Goal: Task Accomplishment & Management: Manage account settings

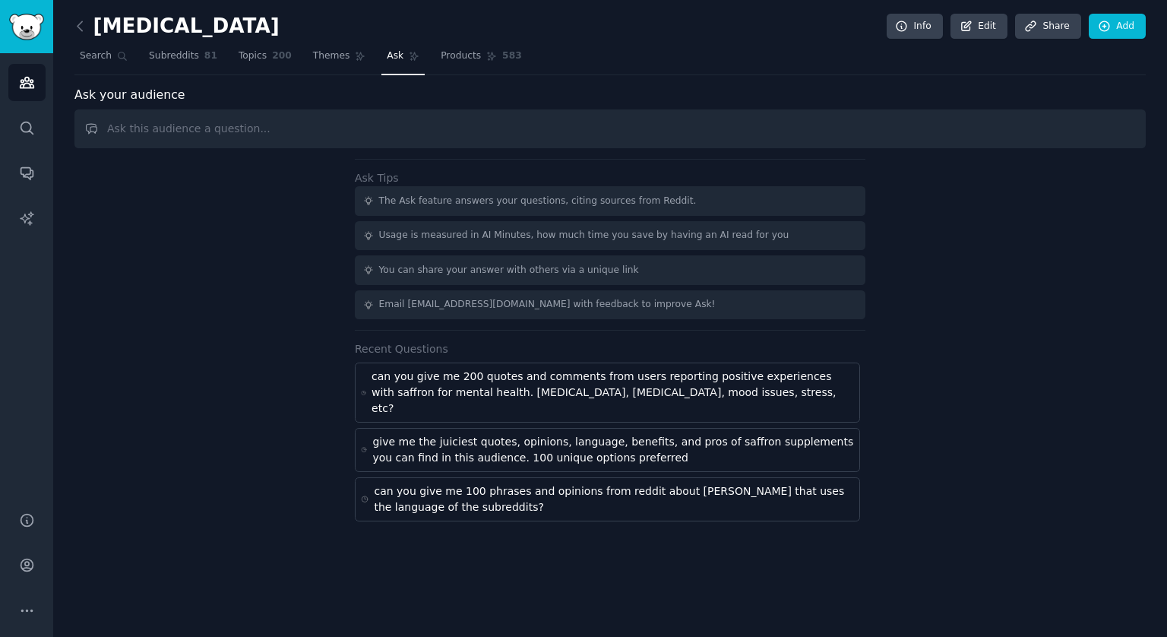
click at [191, 128] on input "text" at bounding box center [610, 128] width 1072 height 39
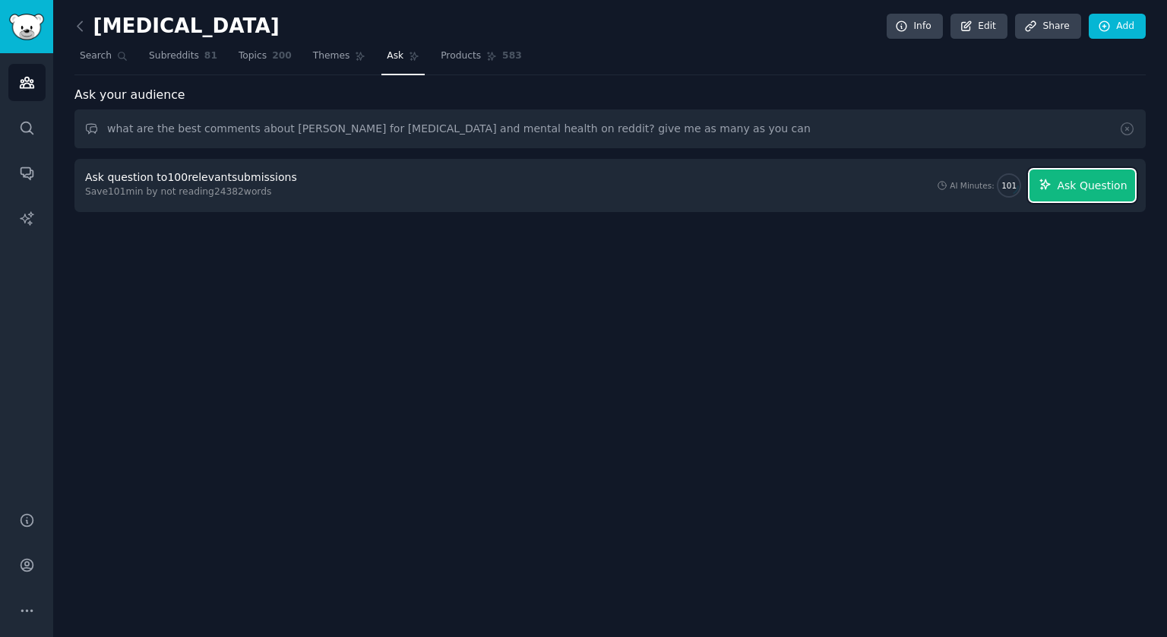
click at [1084, 197] on button "Ask Question" at bounding box center [1083, 185] width 106 height 32
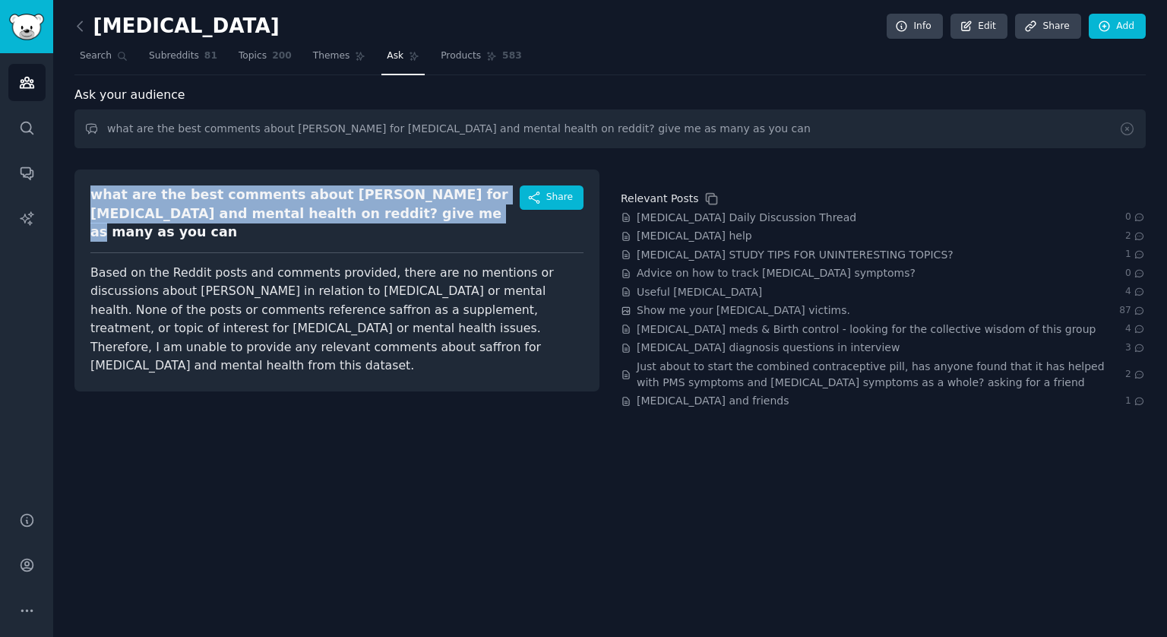
drag, startPoint x: 340, startPoint y: 220, endPoint x: 95, endPoint y: 197, distance: 246.5
click at [95, 197] on div "what are the best comments about saffron for adhd and mental health on reddit? …" at bounding box center [304, 213] width 429 height 56
copy div "what are the best comments about saffron for adhd and mental health on reddit? …"
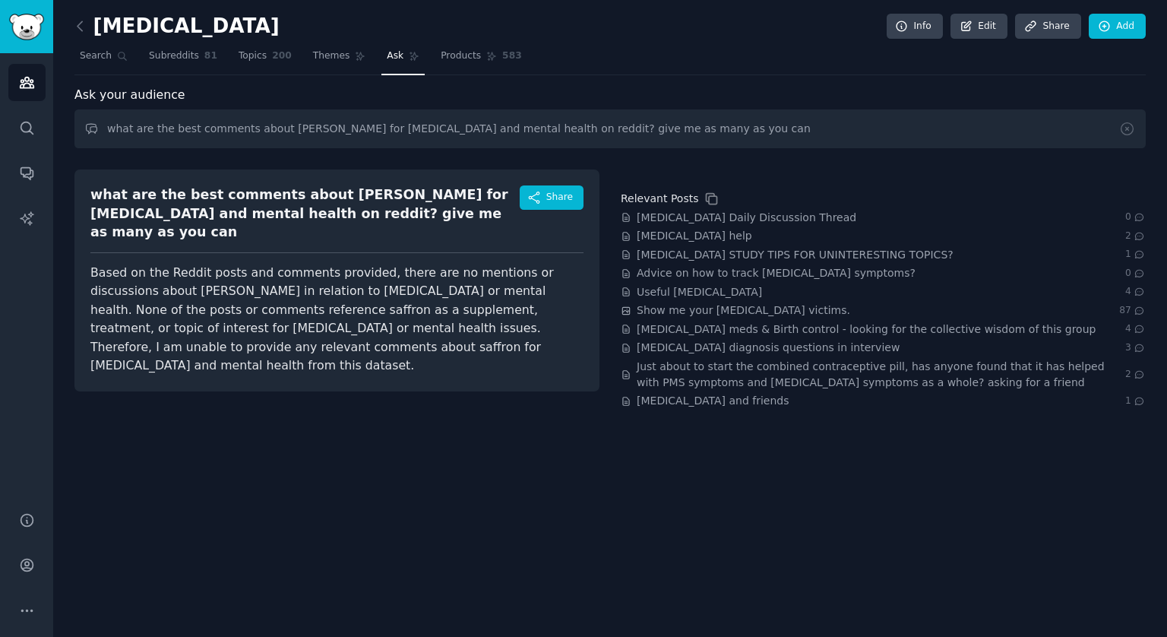
click at [257, 394] on div "what are the best comments about saffron for adhd and mental health on reddit? …" at bounding box center [336, 284] width 525 height 250
click at [248, 123] on input "what are the best comments about saffron for adhd and mental health on reddit? …" at bounding box center [610, 128] width 1072 height 39
click at [304, 127] on input "what are the best comments about saffron for adhd and mental health on reddit? …" at bounding box center [610, 128] width 1072 height 39
drag, startPoint x: 387, startPoint y: 127, endPoint x: 433, endPoint y: 131, distance: 46.5
click at [433, 131] on input "what are the best comments about saffron supplements for adhd and mental health…" at bounding box center [610, 128] width 1072 height 39
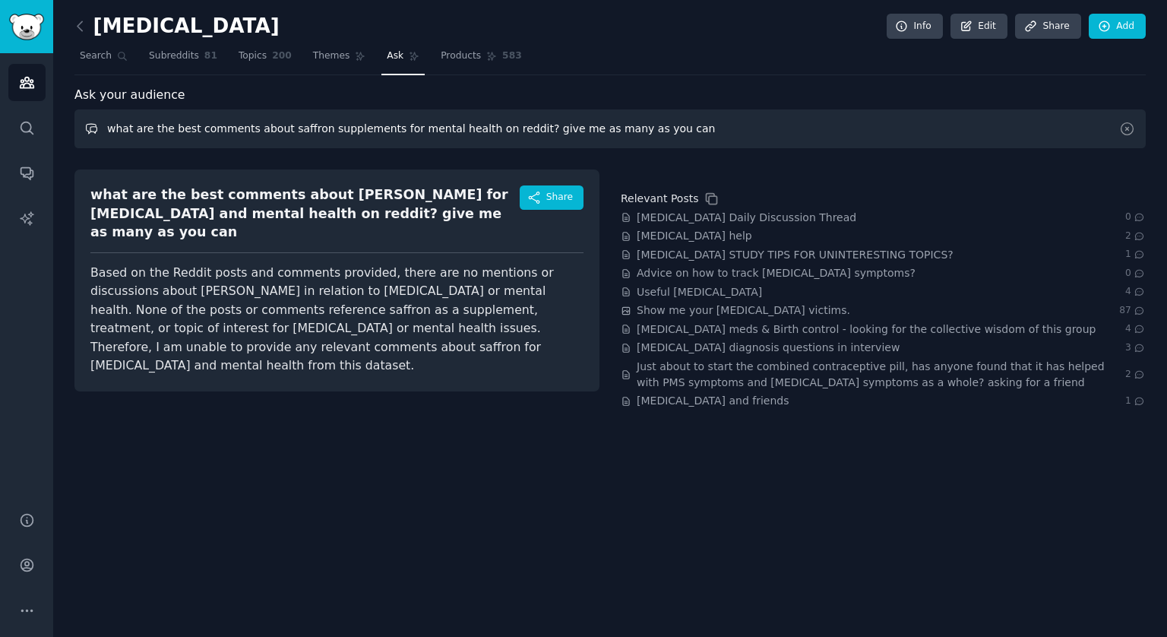
click at [454, 127] on input "what are the best comments about saffron supplements for mental health on reddi…" at bounding box center [610, 128] width 1072 height 39
click at [626, 129] on input "what are the best comments about saffron supplements for mental health (like fo…" at bounding box center [610, 128] width 1072 height 39
click at [611, 130] on input "what are the best comments about saffron supplements for mental health (like fo…" at bounding box center [610, 128] width 1072 height 39
click at [922, 121] on input "what are the best comments about saffron supplements for mental health (like fo…" at bounding box center [610, 128] width 1072 height 39
type input "what are the best comments about saffron supplements for mental health (like fo…"
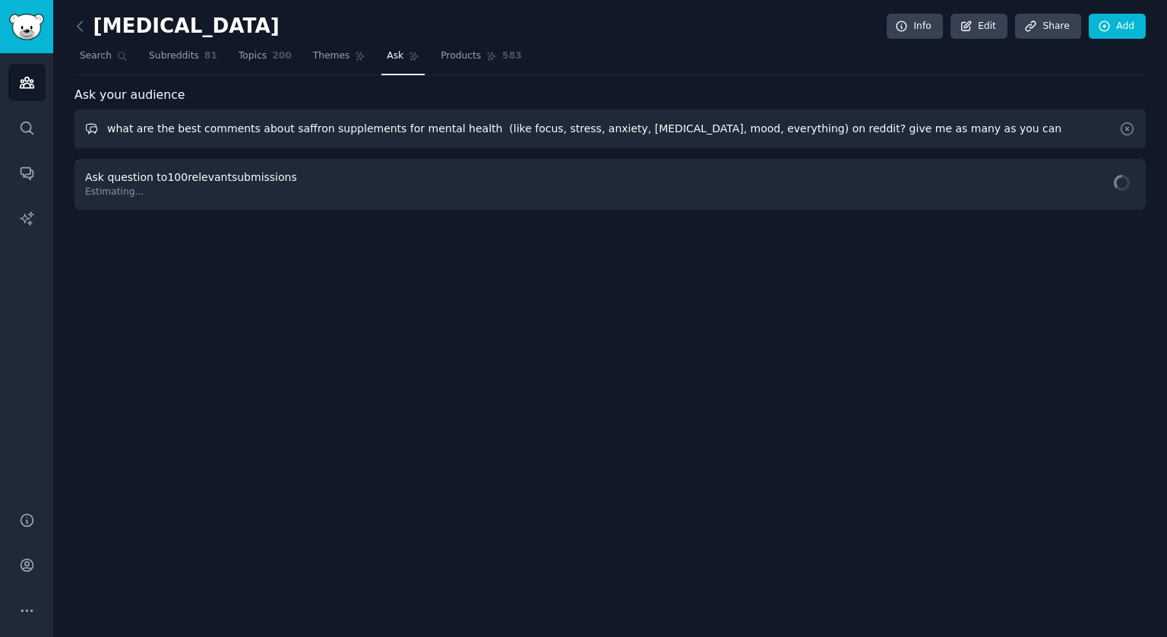
drag, startPoint x: 893, startPoint y: 127, endPoint x: 95, endPoint y: 141, distance: 798.1
click at [95, 141] on input "what are the best comments about saffron supplements for mental health (like fo…" at bounding box center [610, 128] width 1072 height 39
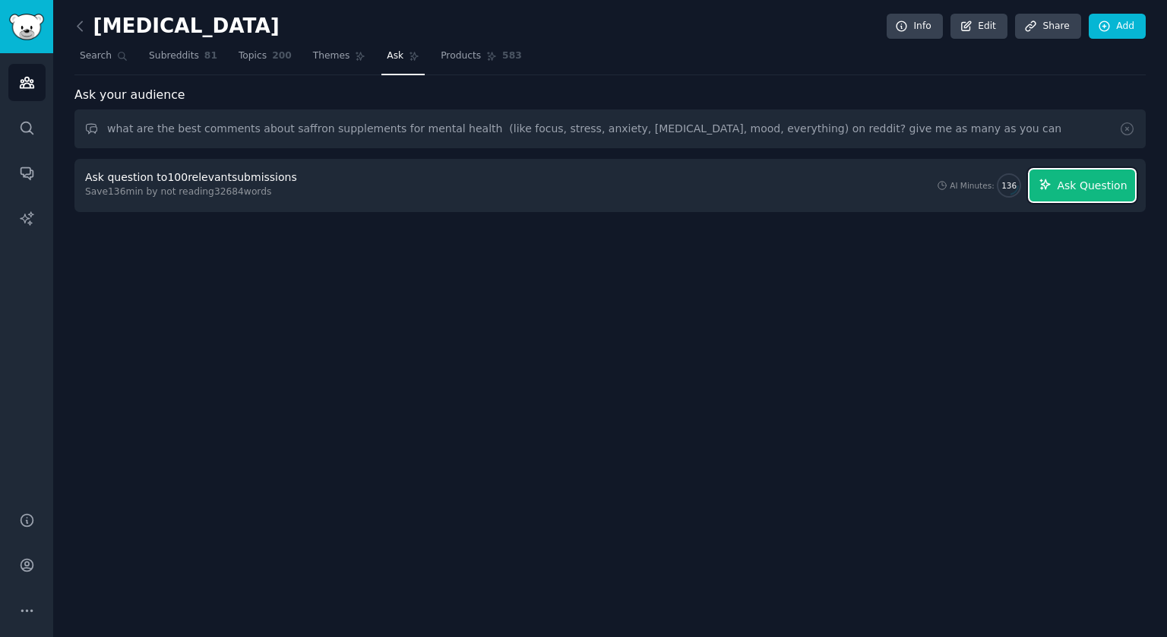
click at [1094, 181] on span "Ask Question" at bounding box center [1092, 186] width 70 height 16
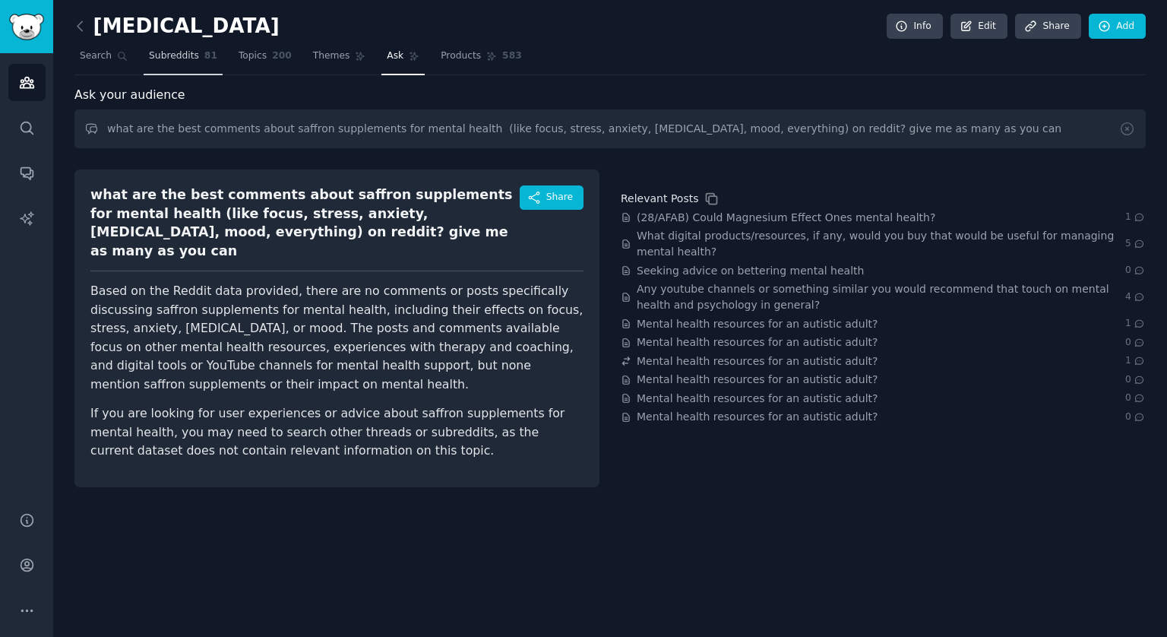
click at [179, 56] on span "Subreddits" at bounding box center [174, 56] width 50 height 14
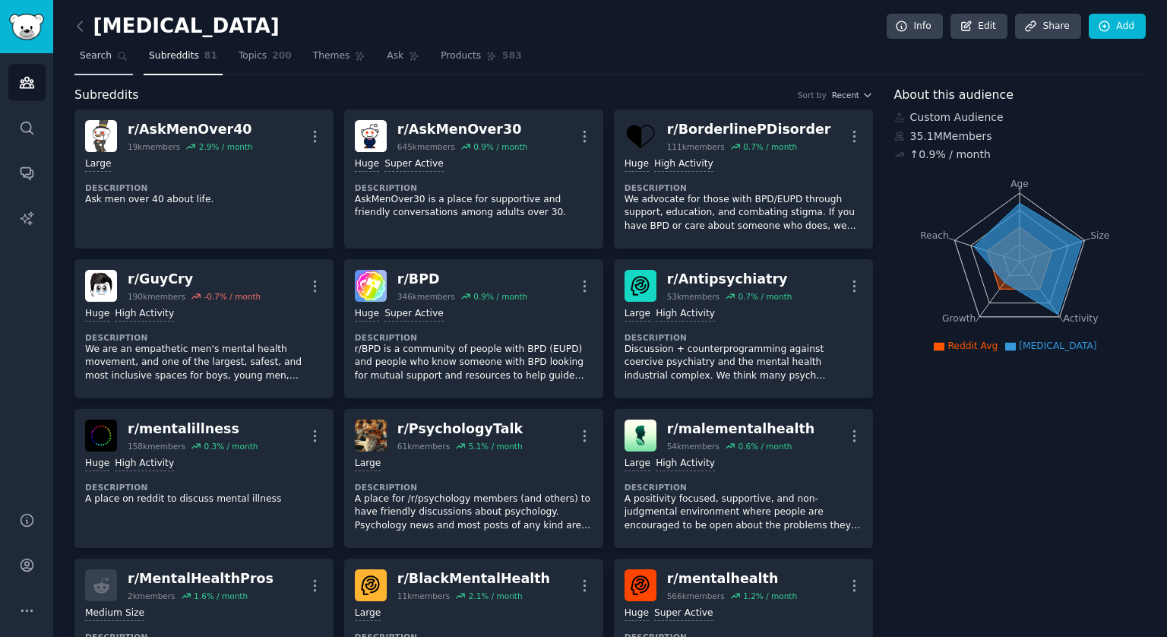
click at [105, 59] on span "Search" at bounding box center [96, 56] width 32 height 14
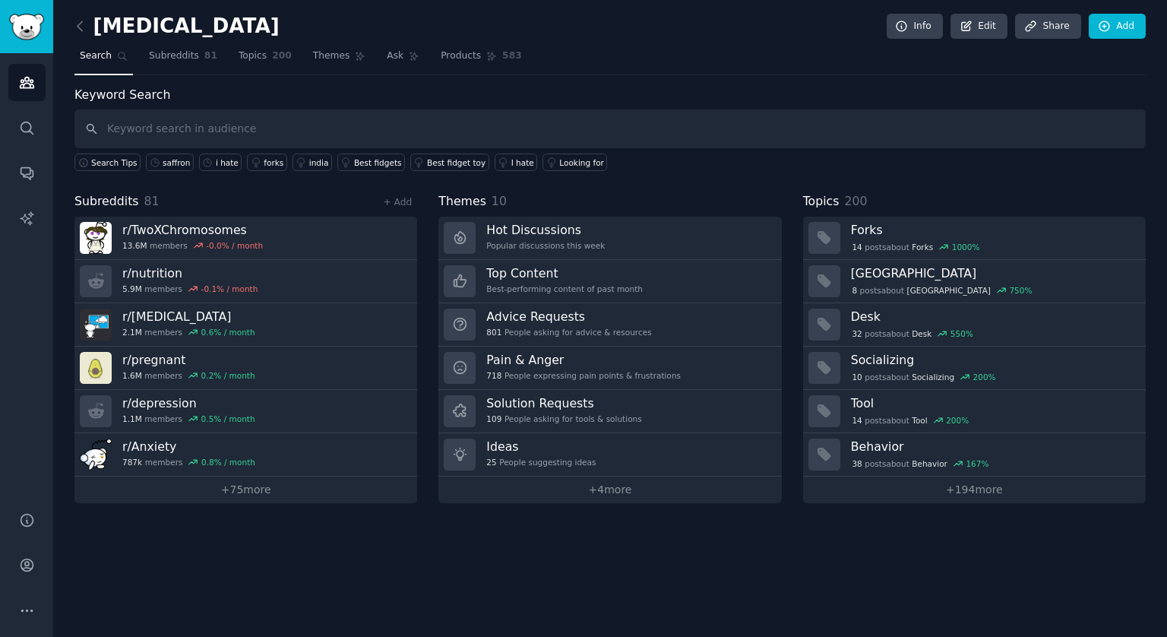
click at [239, 134] on input "text" at bounding box center [610, 128] width 1072 height 39
click at [24, 123] on icon "Sidebar" at bounding box center [27, 128] width 16 height 16
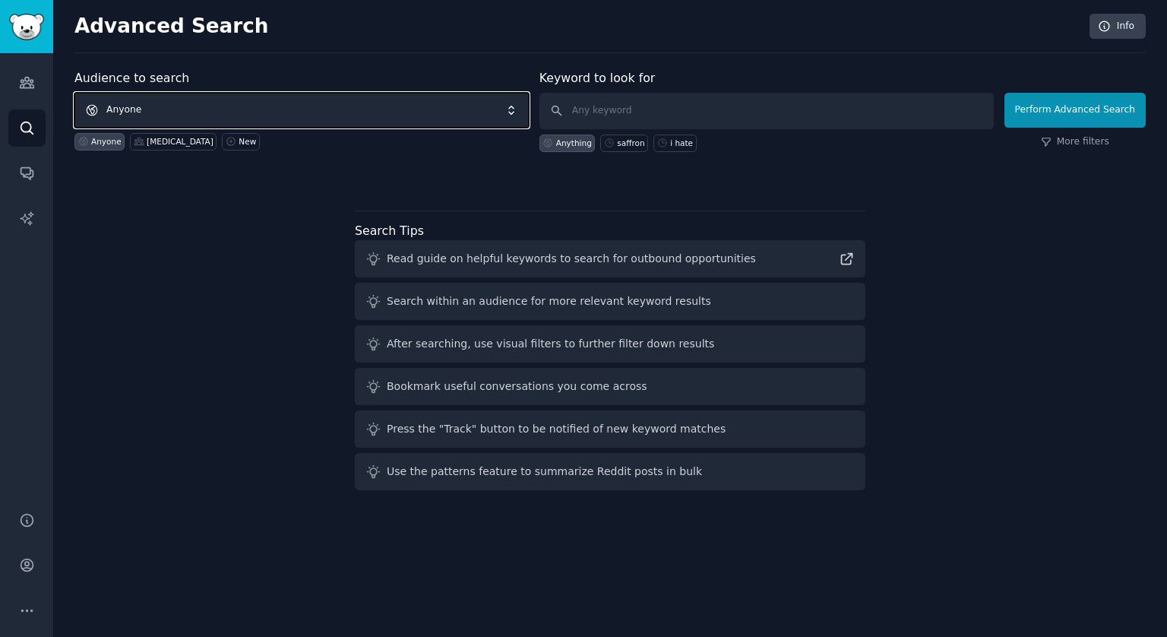
click at [210, 111] on span "Anyone" at bounding box center [301, 110] width 454 height 35
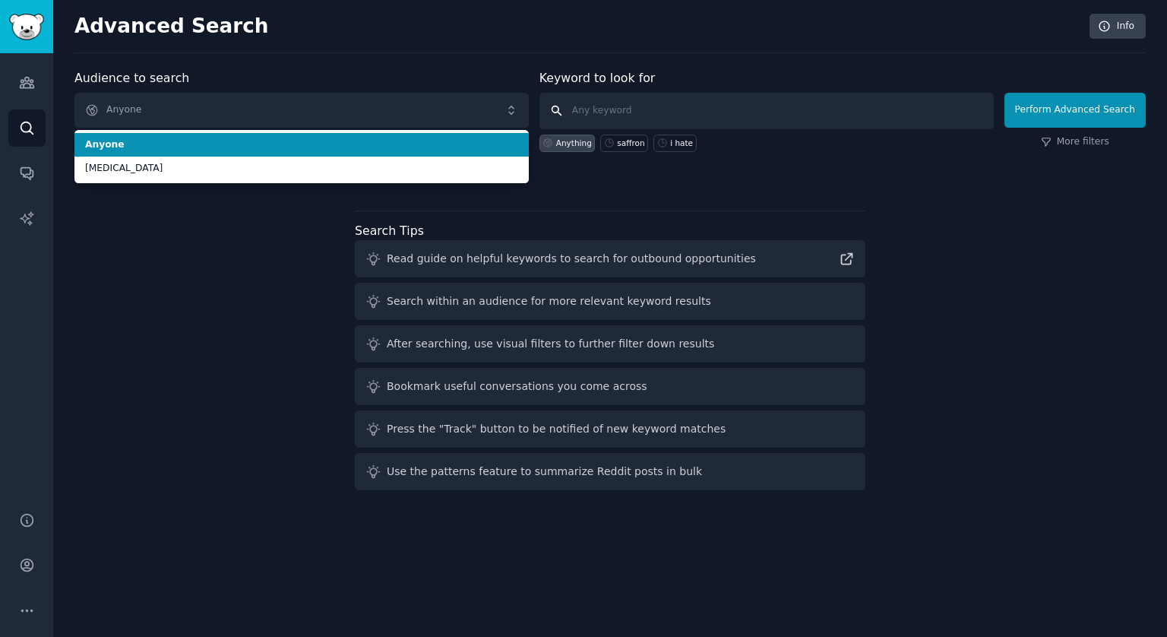
click at [681, 115] on input "text" at bounding box center [767, 111] width 454 height 36
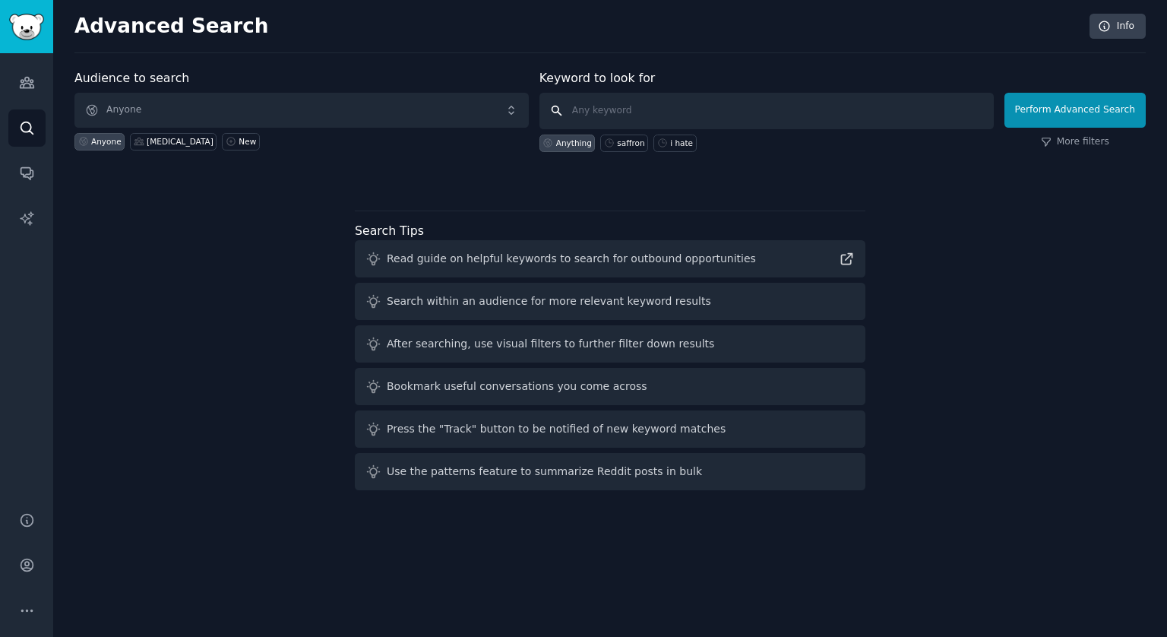
paste input "what are the best comments about saffron supplements for mental health (like fo…"
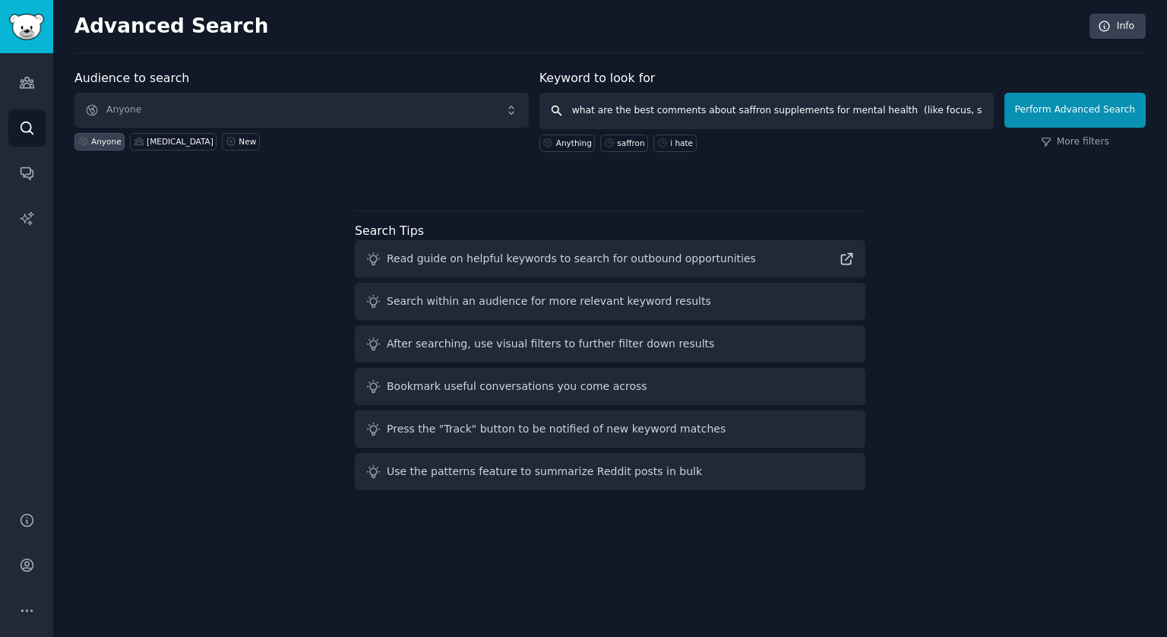
scroll to position [0, 261]
type input "what are the best comments about saffron supplements for mental health (like fo…"
click at [1086, 97] on button "Perform Advanced Search" at bounding box center [1075, 110] width 141 height 35
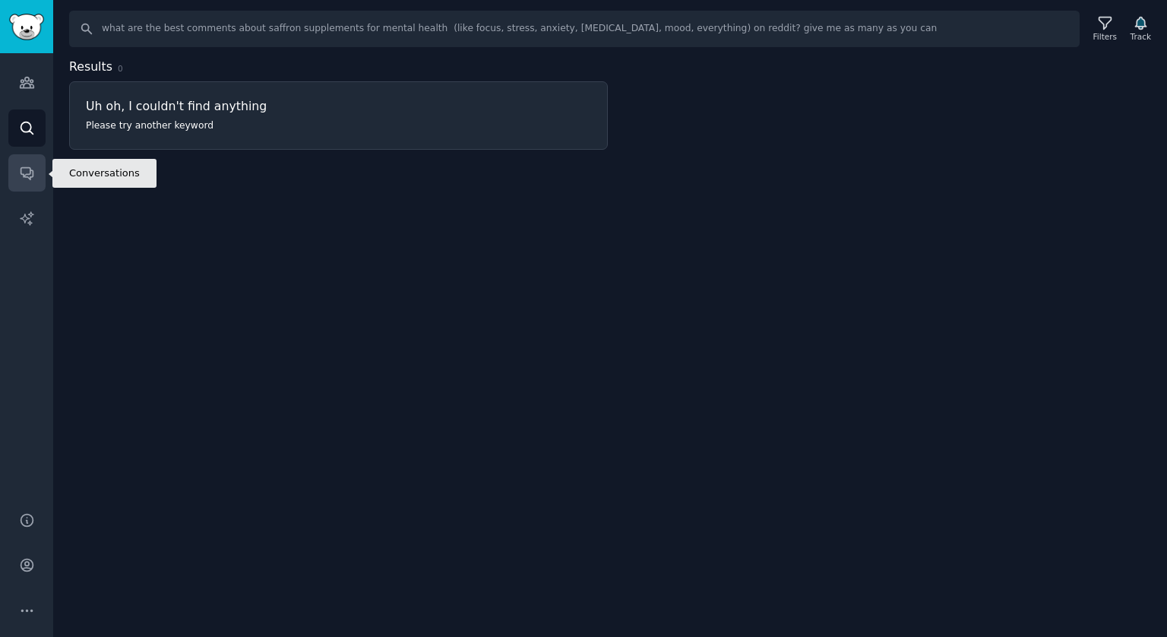
click at [33, 175] on icon "Sidebar" at bounding box center [27, 174] width 12 height 12
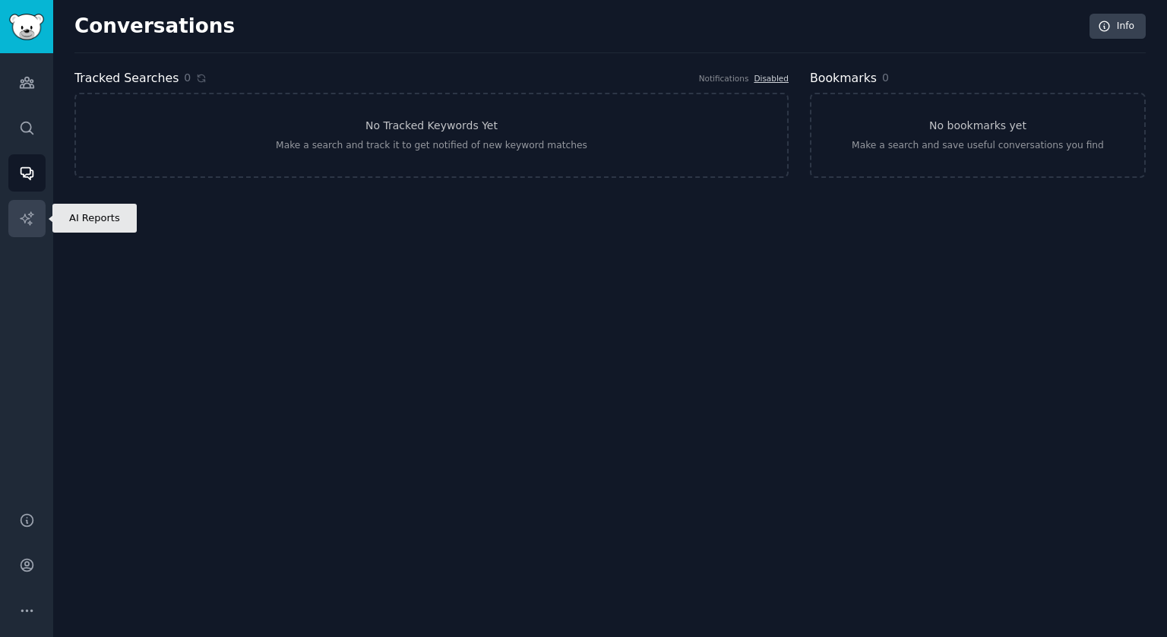
click at [26, 220] on icon "Sidebar" at bounding box center [27, 219] width 16 height 16
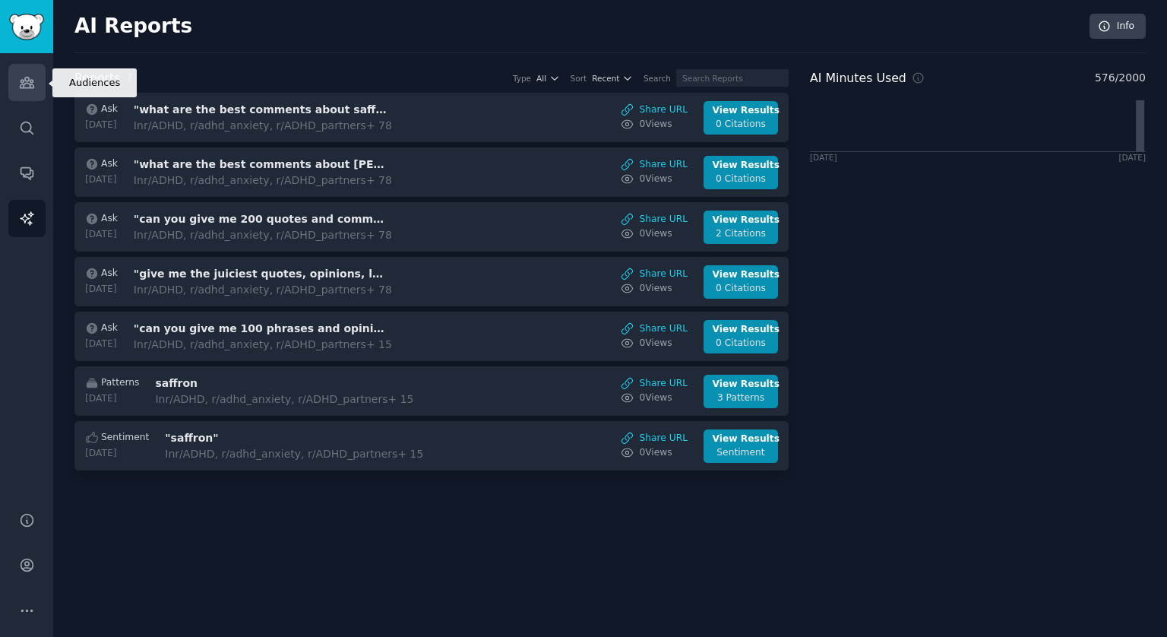
click at [27, 84] on icon "Sidebar" at bounding box center [27, 83] width 14 height 11
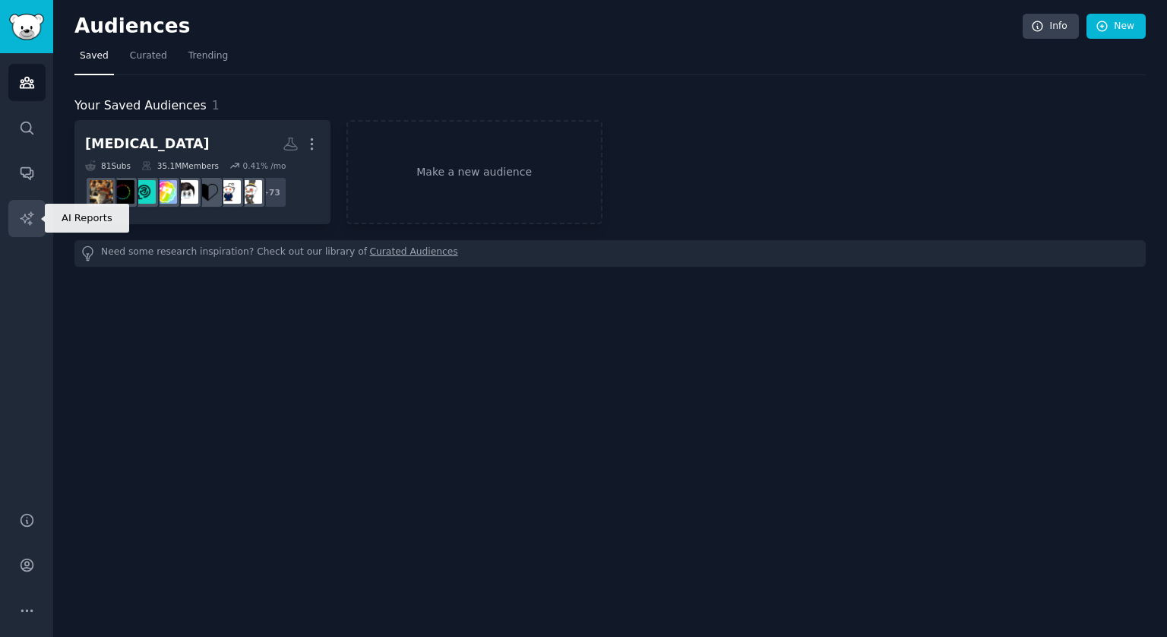
click at [31, 214] on icon "Sidebar" at bounding box center [26, 217] width 13 height 13
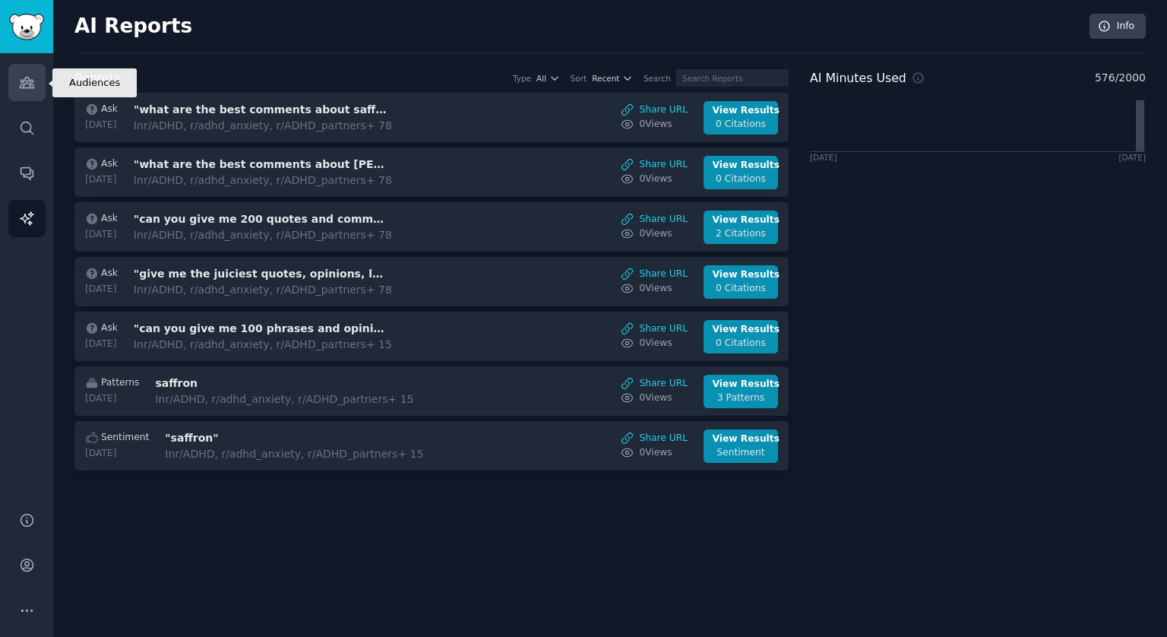
click at [29, 93] on link "Audiences" at bounding box center [26, 82] width 37 height 37
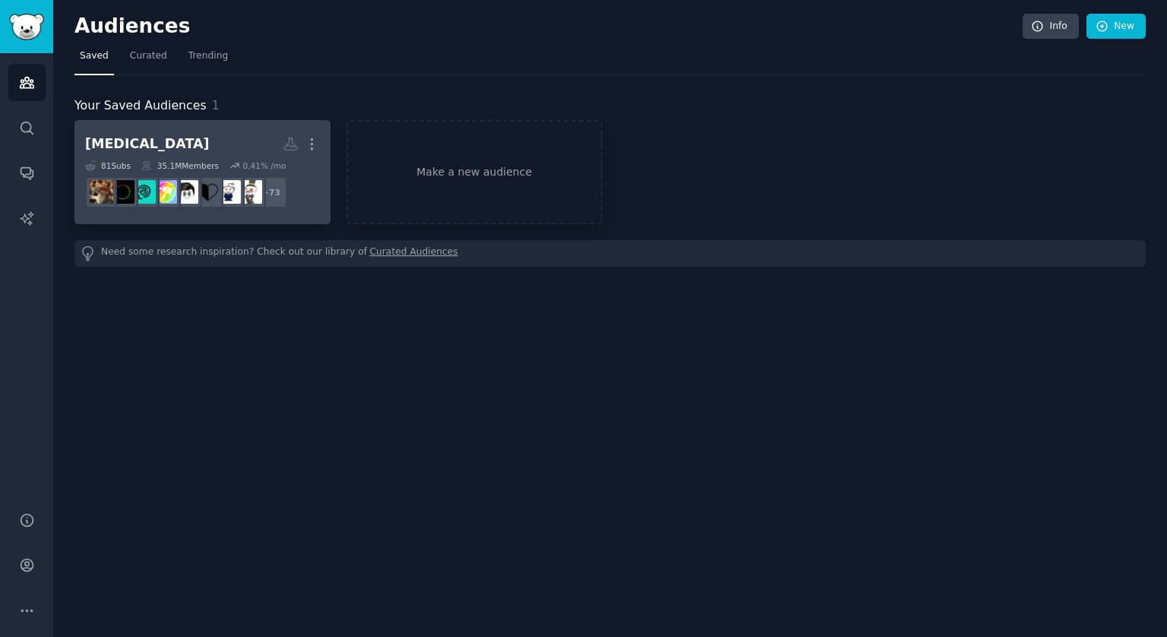
click at [201, 155] on h2 "adhd More" at bounding box center [202, 144] width 235 height 27
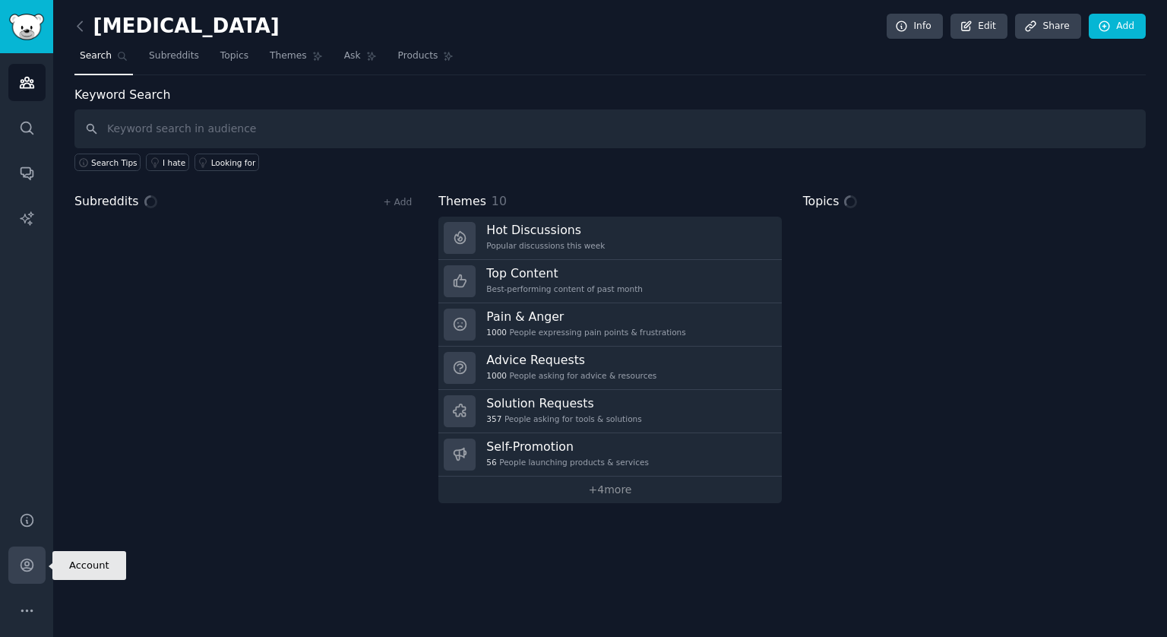
click at [12, 573] on link "Account" at bounding box center [26, 564] width 37 height 37
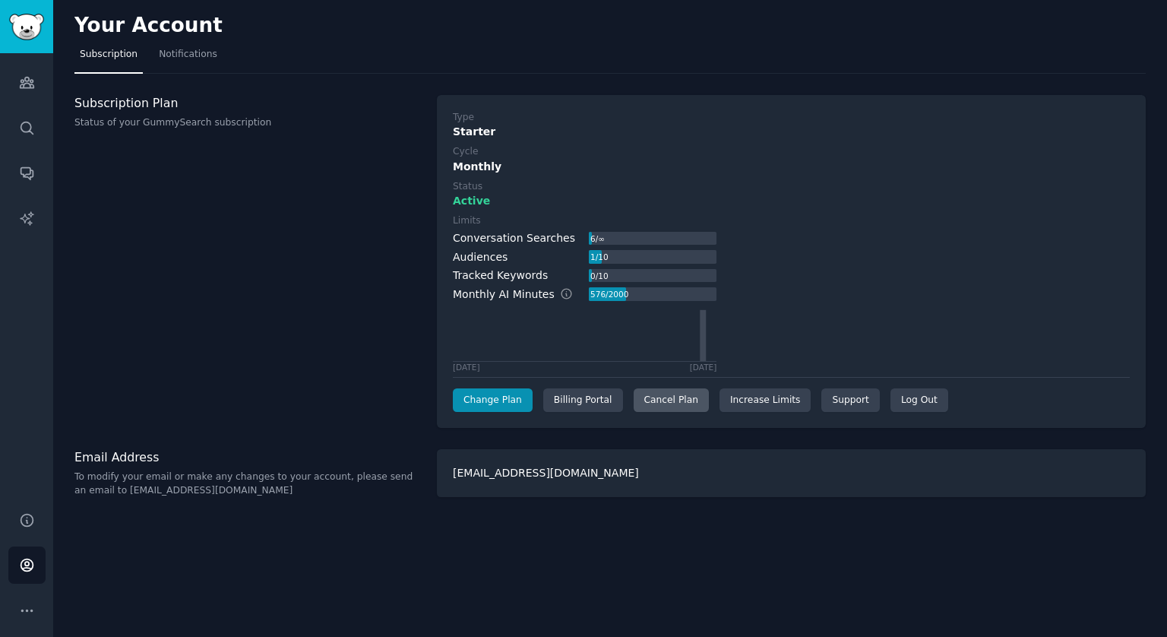
click at [643, 400] on div "Cancel Plan" at bounding box center [671, 400] width 75 height 24
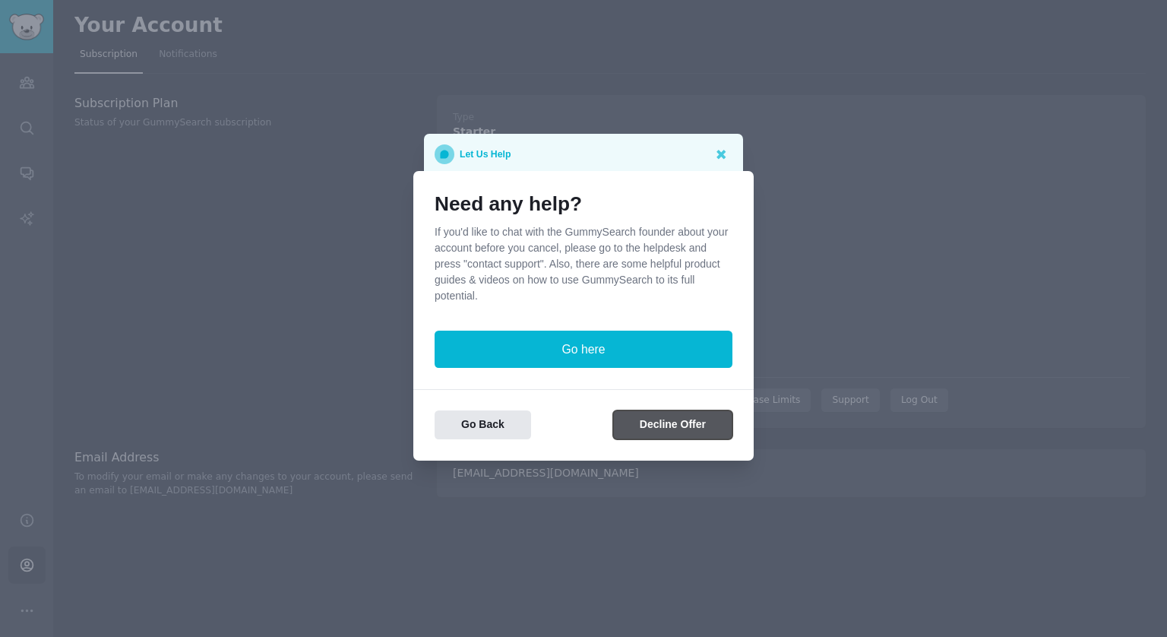
click at [660, 430] on button "Decline Offer" at bounding box center [672, 425] width 119 height 30
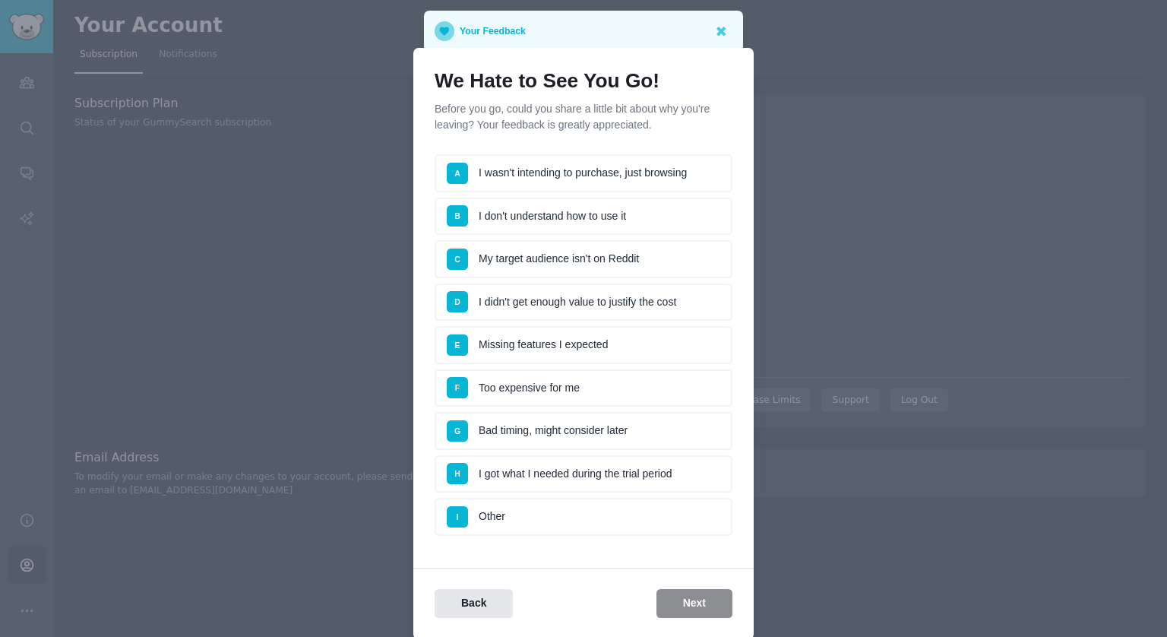
click at [575, 302] on li "D I didn't get enough value to justify the cost" at bounding box center [584, 302] width 298 height 38
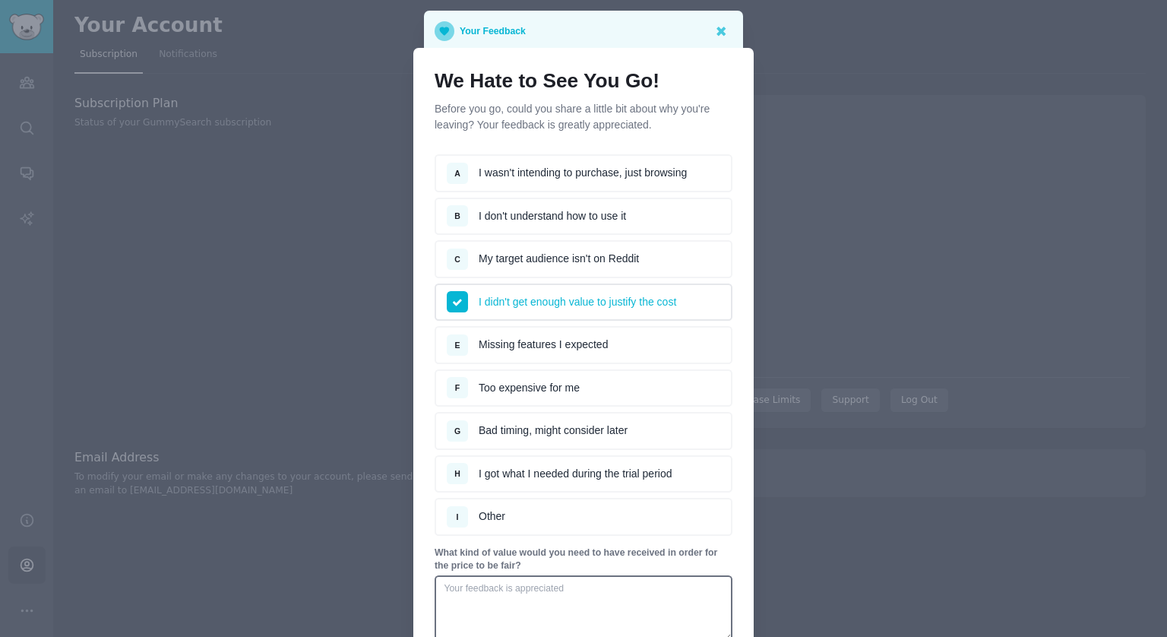
scroll to position [145, 0]
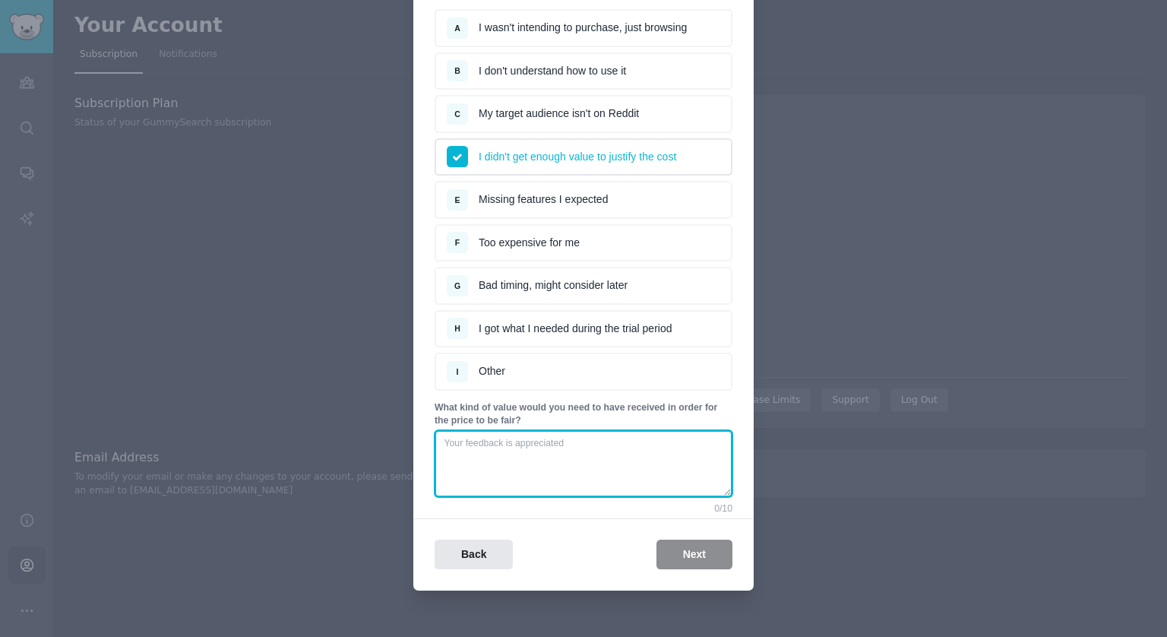
click at [526, 450] on textarea at bounding box center [584, 463] width 298 height 67
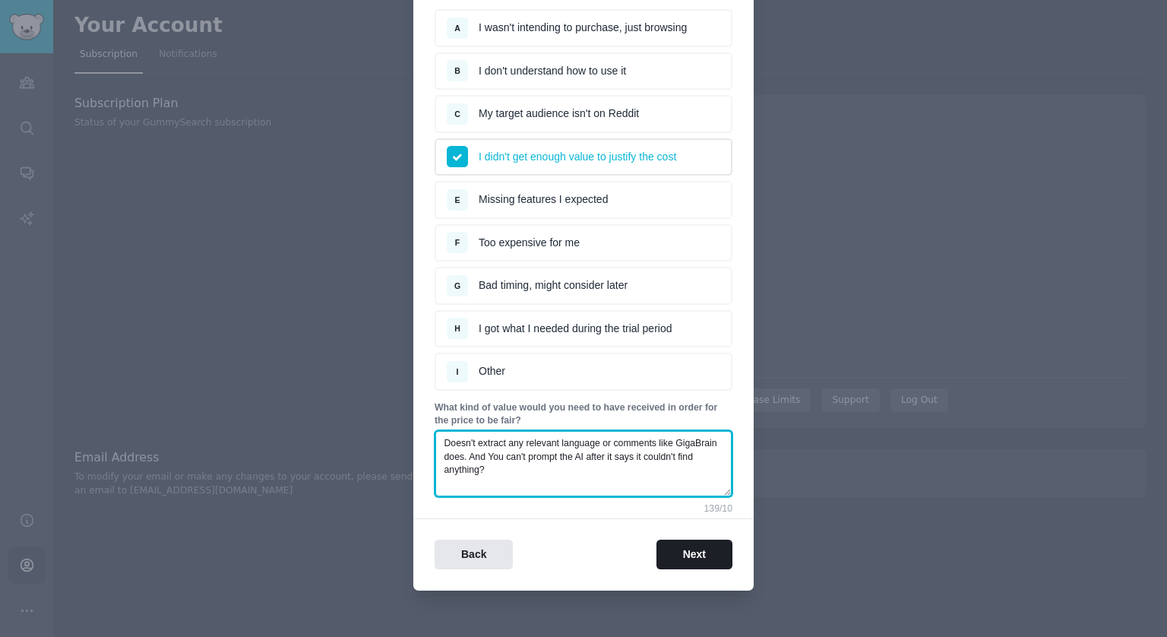
click at [568, 452] on textarea "Doesn't extract any relevant language or comments like GigaBrain does. And You …" at bounding box center [584, 463] width 298 height 67
type textarea "Doesn't extract any relevant language or comments like GigaBrain does. And You …"
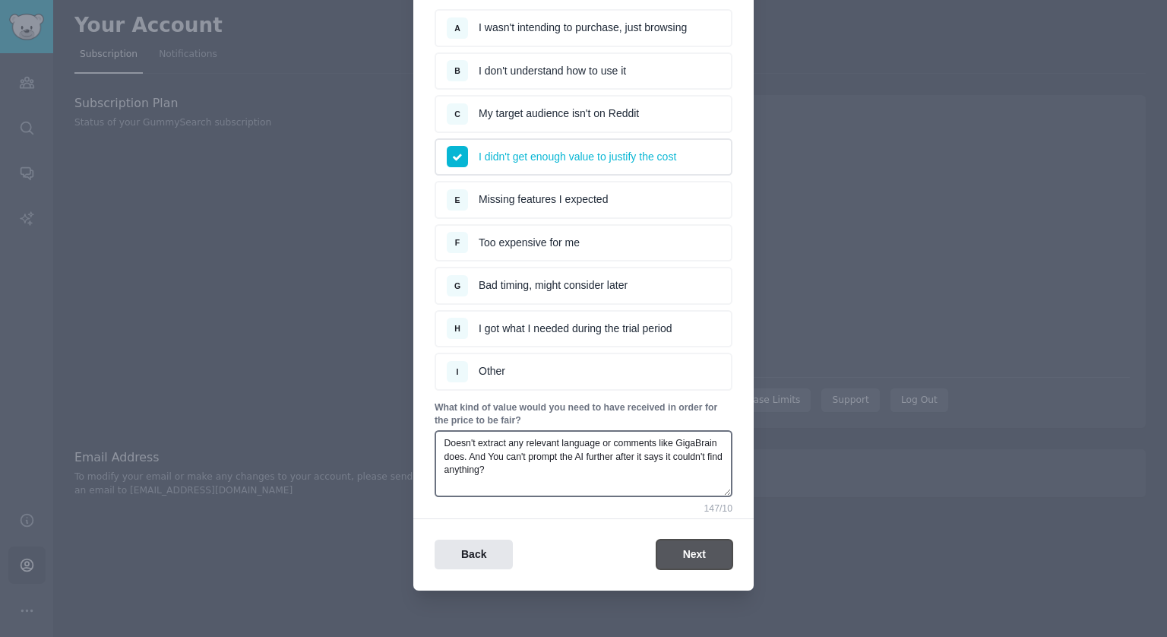
click at [682, 546] on button "Next" at bounding box center [695, 555] width 76 height 30
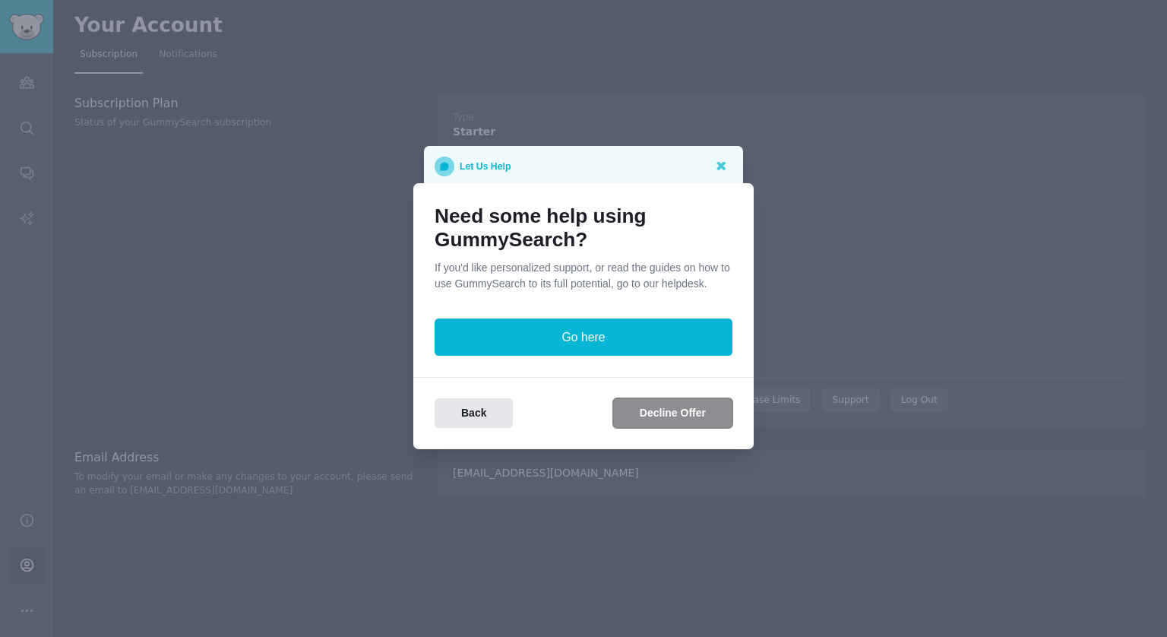
scroll to position [0, 0]
click at [670, 416] on button "Decline Offer" at bounding box center [672, 413] width 119 height 30
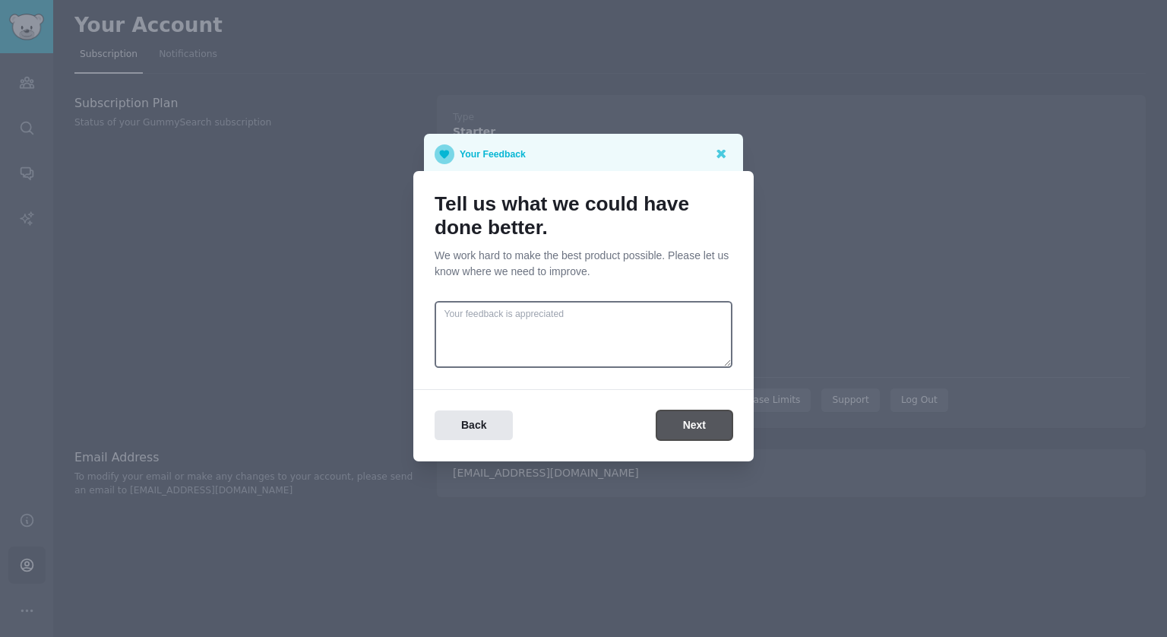
click at [684, 424] on button "Next" at bounding box center [695, 425] width 76 height 30
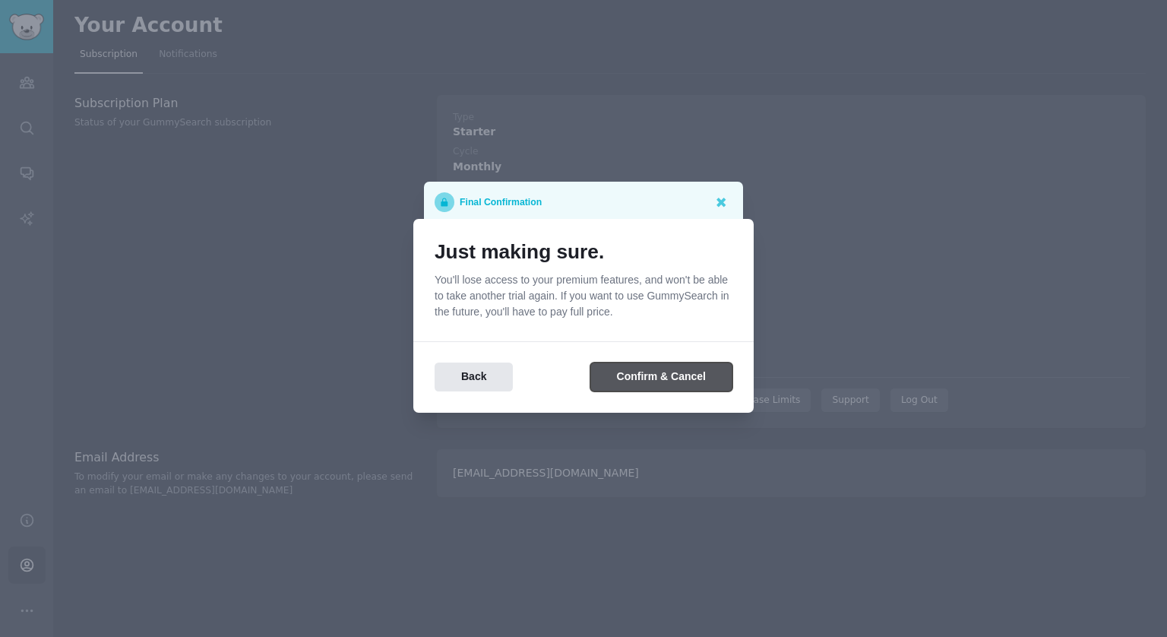
click at [632, 375] on button "Confirm & Cancel" at bounding box center [662, 378] width 142 height 30
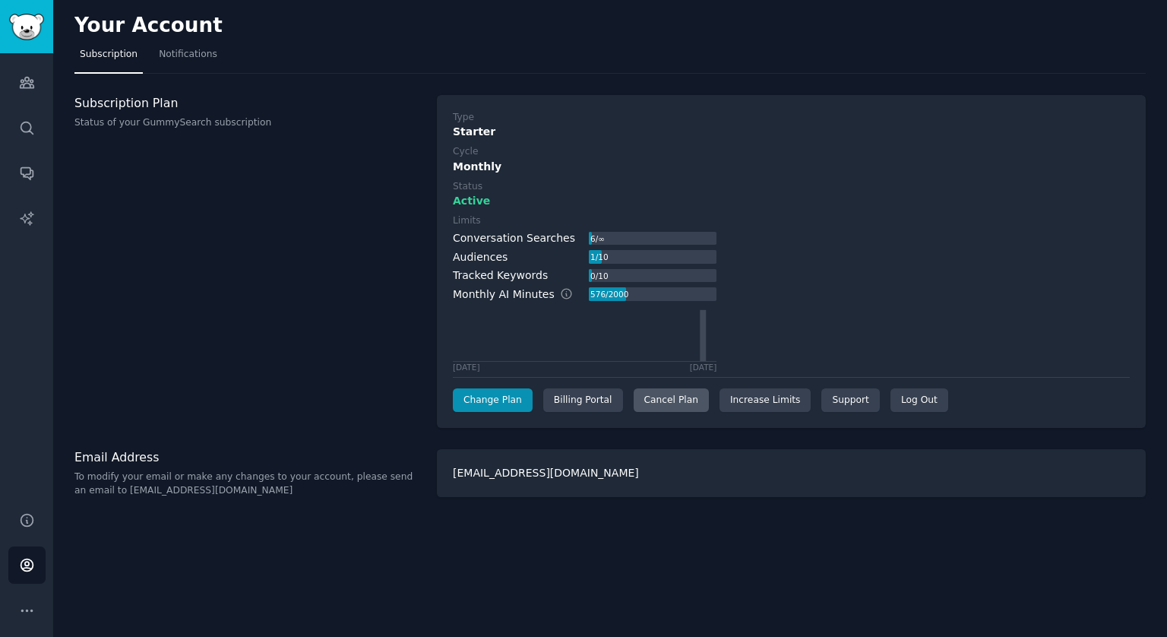
click at [663, 401] on div "Cancel Plan" at bounding box center [671, 400] width 75 height 24
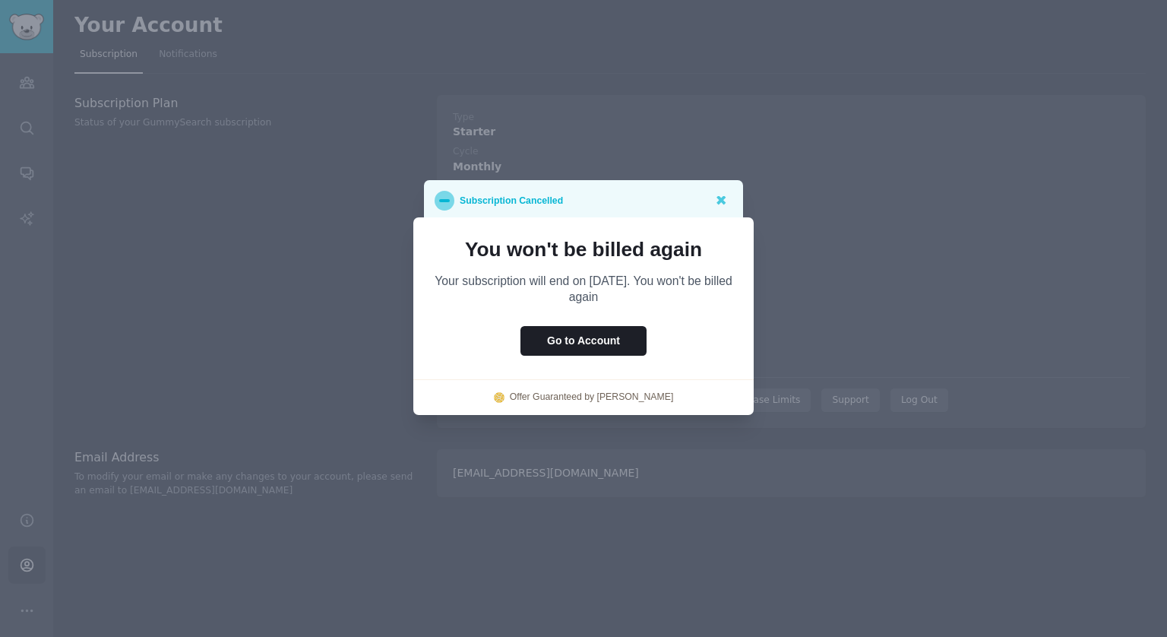
click at [796, 210] on div at bounding box center [583, 318] width 1167 height 637
